Goal: Complete application form

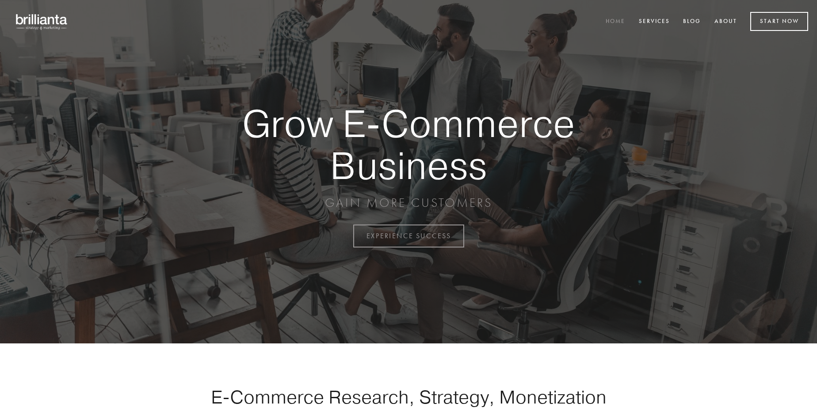
scroll to position [2317, 0]
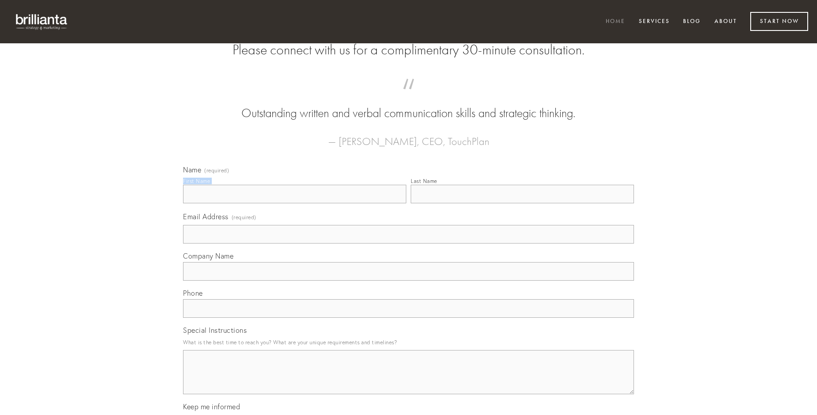
type input "[PERSON_NAME]"
click at [522, 203] on input "Last Name" at bounding box center [522, 194] width 223 height 19
type input "[PERSON_NAME]"
click at [408, 244] on input "Email Address (required)" at bounding box center [408, 234] width 451 height 19
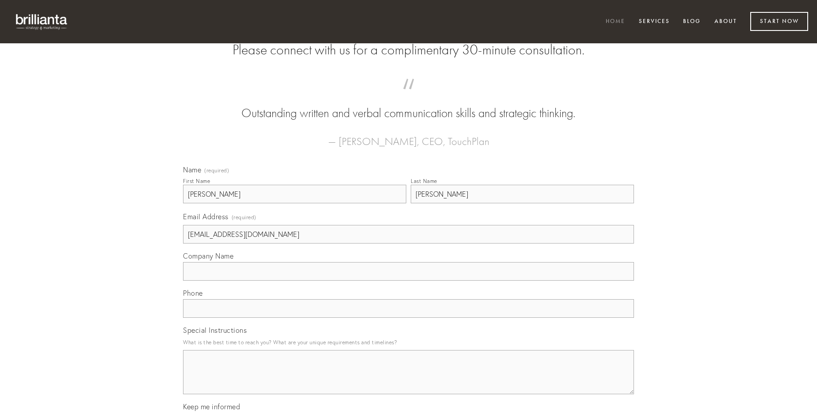
type input "[EMAIL_ADDRESS][DOMAIN_NAME]"
click at [408, 281] on input "Company Name" at bounding box center [408, 271] width 451 height 19
type input "cerno"
click at [408, 318] on input "text" at bounding box center [408, 308] width 451 height 19
click at [408, 380] on textarea "Special Instructions" at bounding box center [408, 372] width 451 height 44
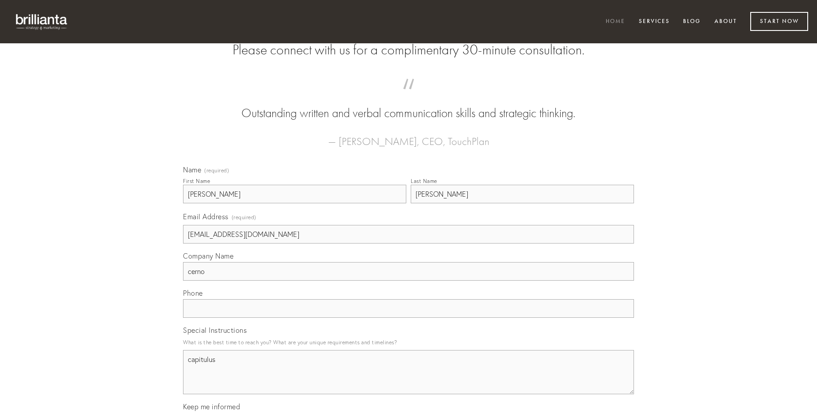
type textarea "capitulus"
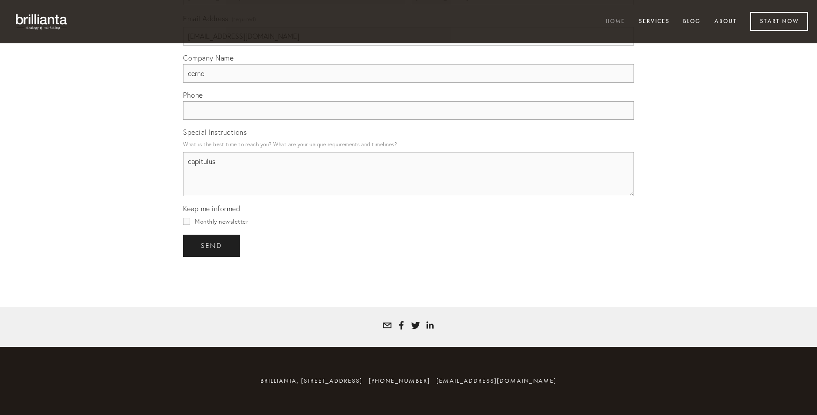
click at [212, 245] on span "send" at bounding box center [212, 246] width 22 height 8
